Goal: Transaction & Acquisition: Obtain resource

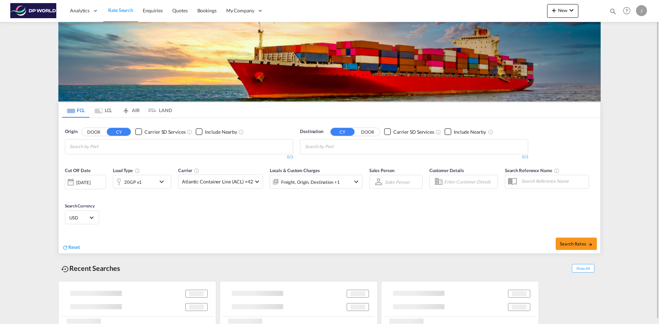
click at [122, 146] on input "Chips input." at bounding box center [102, 146] width 65 height 11
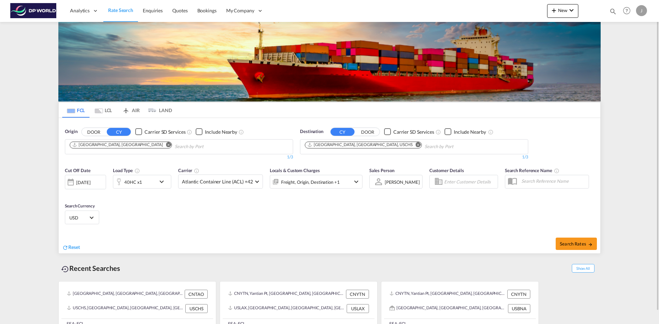
drag, startPoint x: 579, startPoint y: 246, endPoint x: 550, endPoint y: 245, distance: 29.2
click at [573, 238] on button "Search Rates" at bounding box center [576, 244] width 41 height 12
type input "CNTAO to USCHS / [DATE]"
